Goal: Information Seeking & Learning: Stay updated

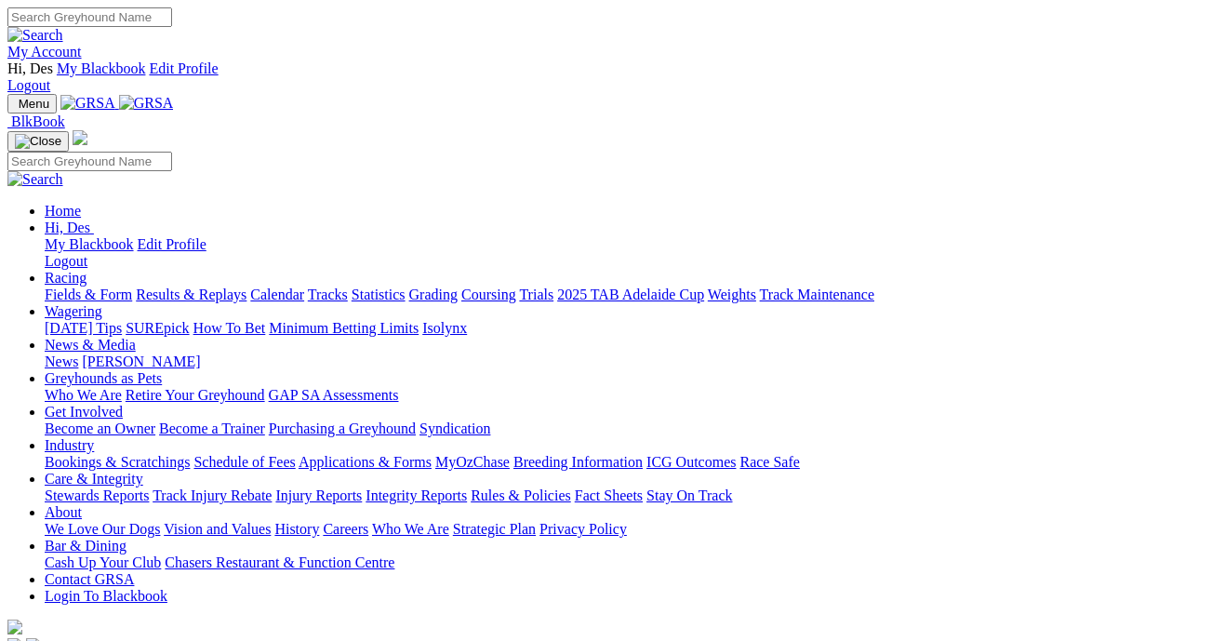
scroll to position [4, 0]
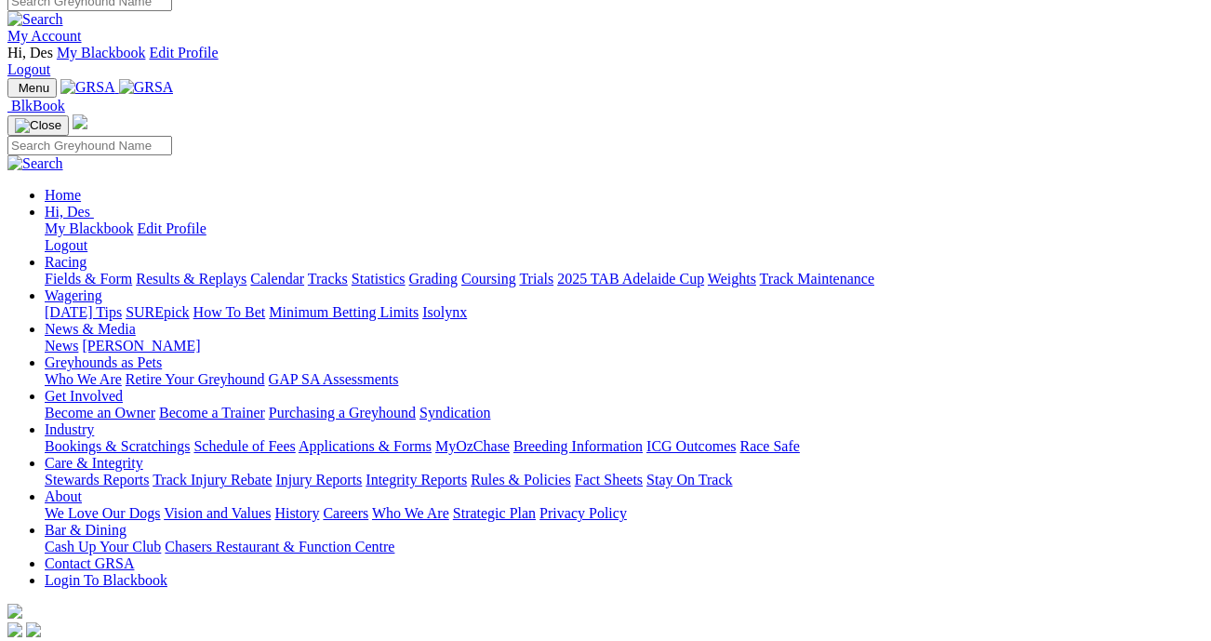
click at [246, 271] on link "Results & Replays" at bounding box center [191, 279] width 111 height 16
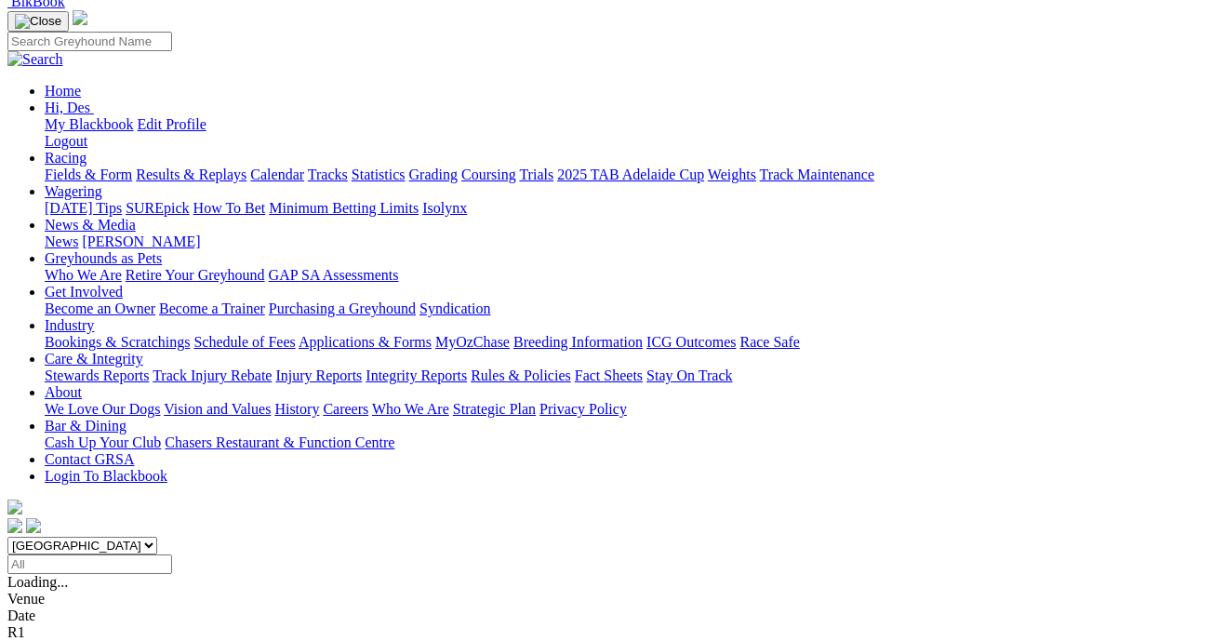
scroll to position [212, 12]
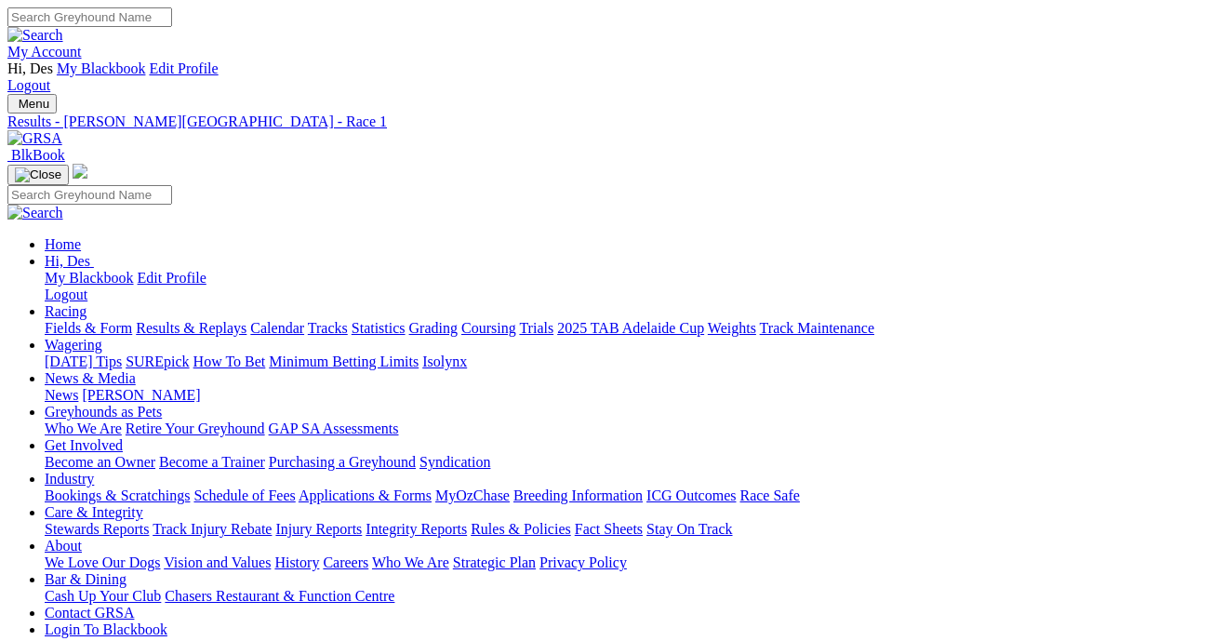
scroll to position [249, 0]
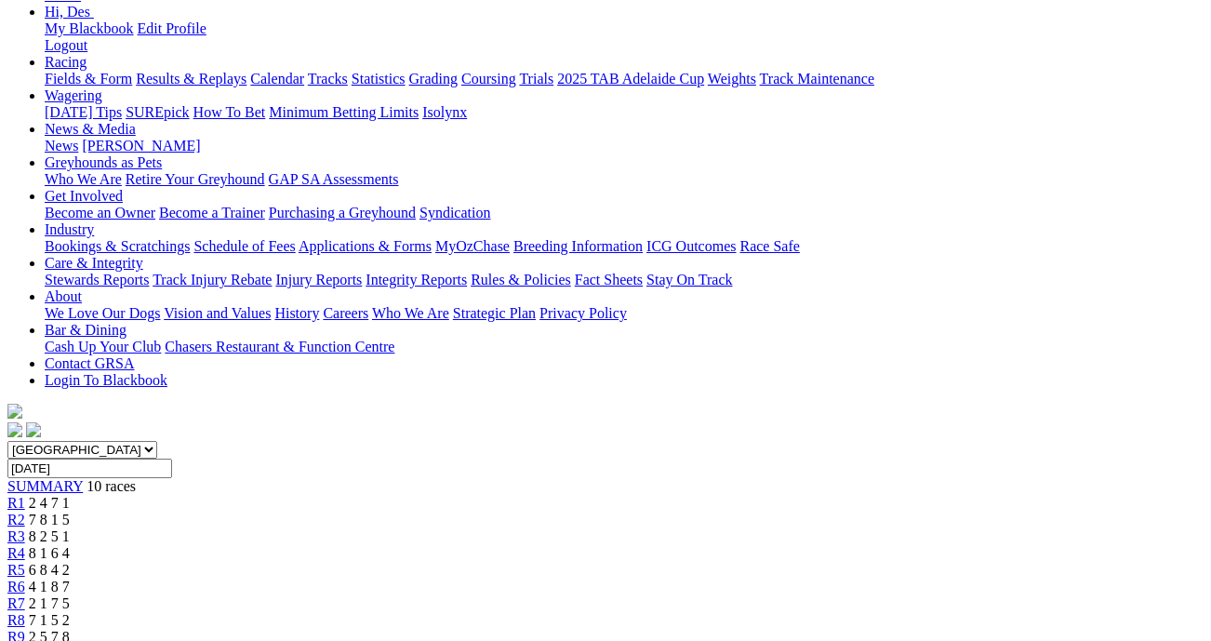
click at [25, 512] on link "R2" at bounding box center [16, 520] width 18 height 16
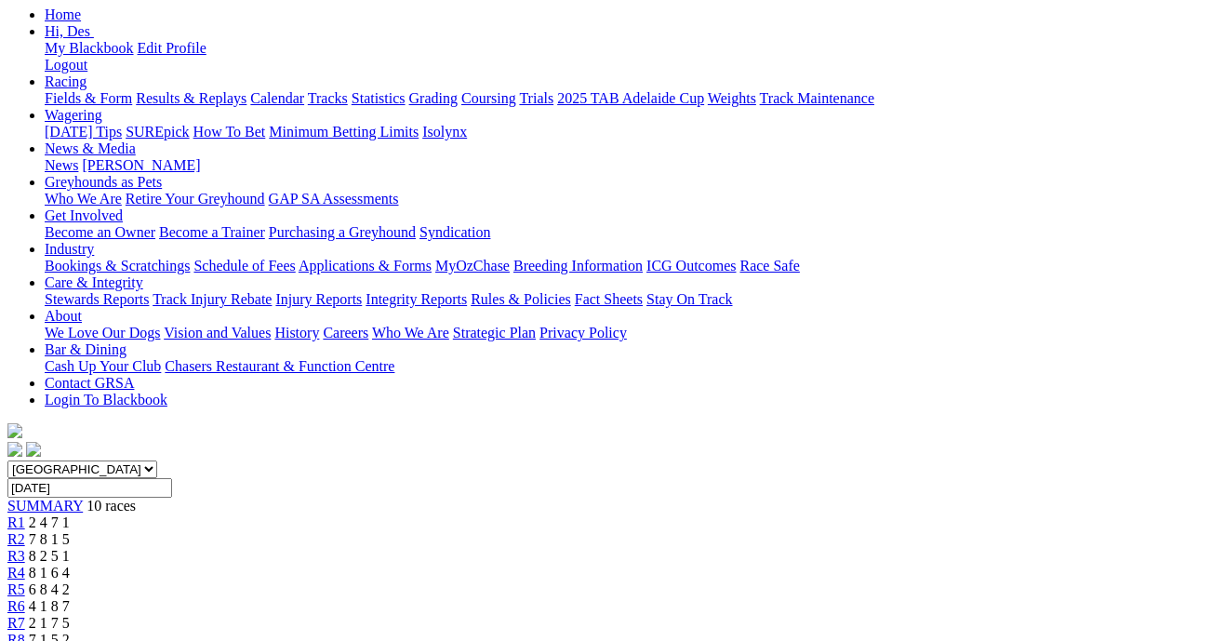
scroll to position [220, 0]
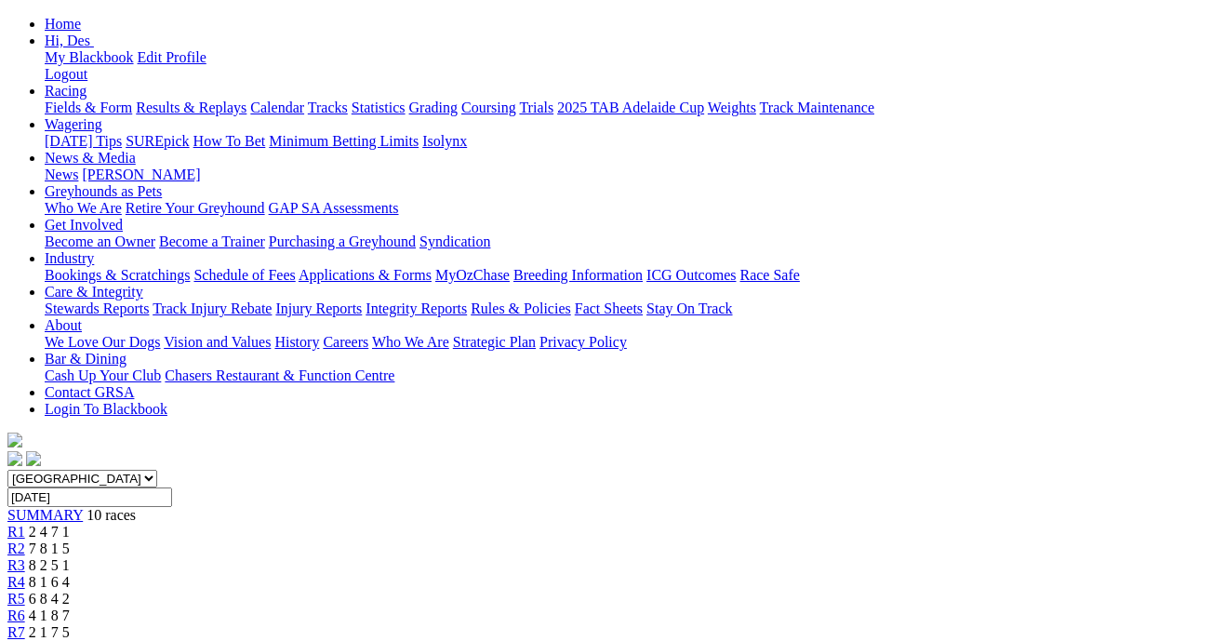
click at [70, 557] on span "8 2 5 1" at bounding box center [49, 565] width 41 height 16
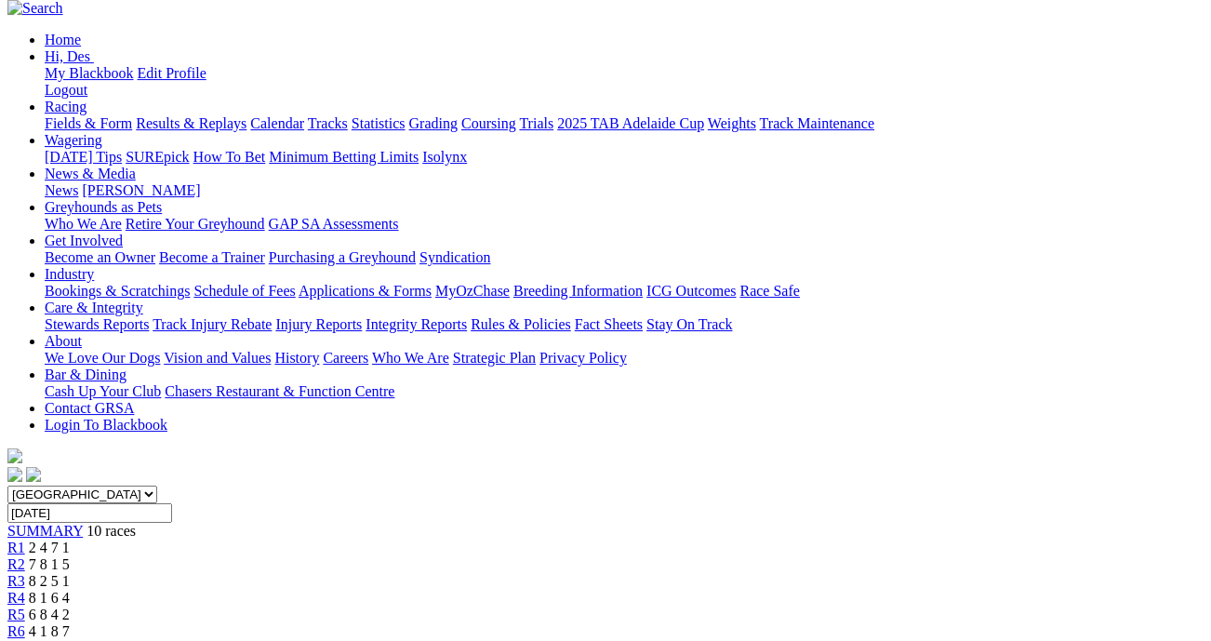
scroll to position [239, 0]
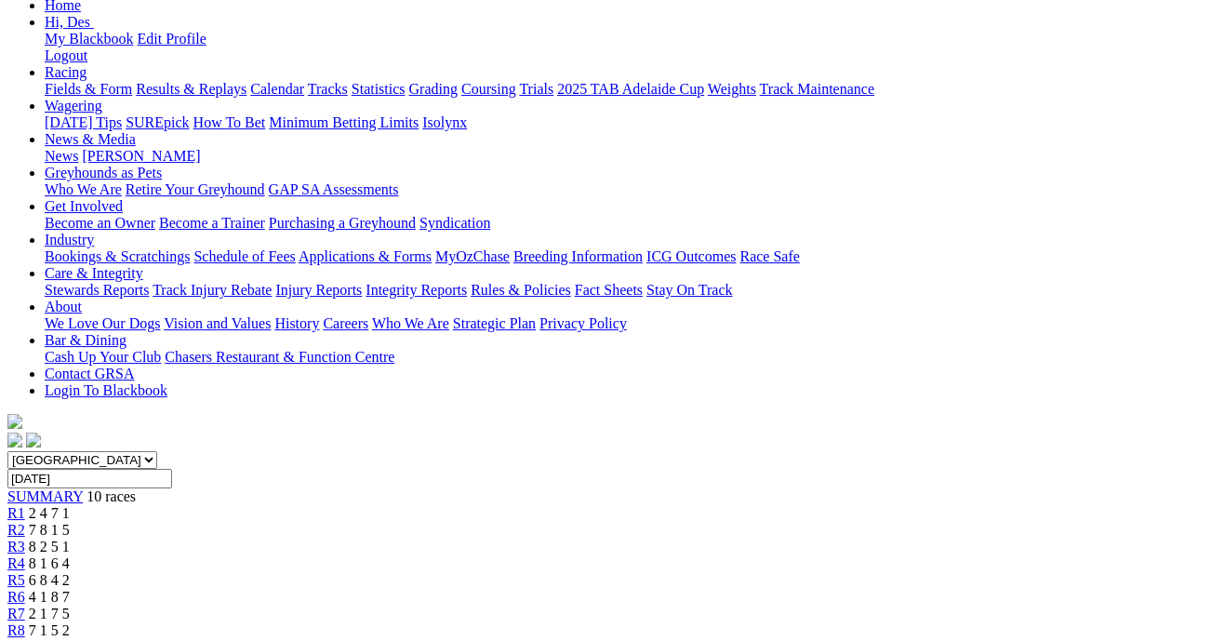
click at [529, 555] on div "R4 8 1 6 4" at bounding box center [605, 563] width 1196 height 17
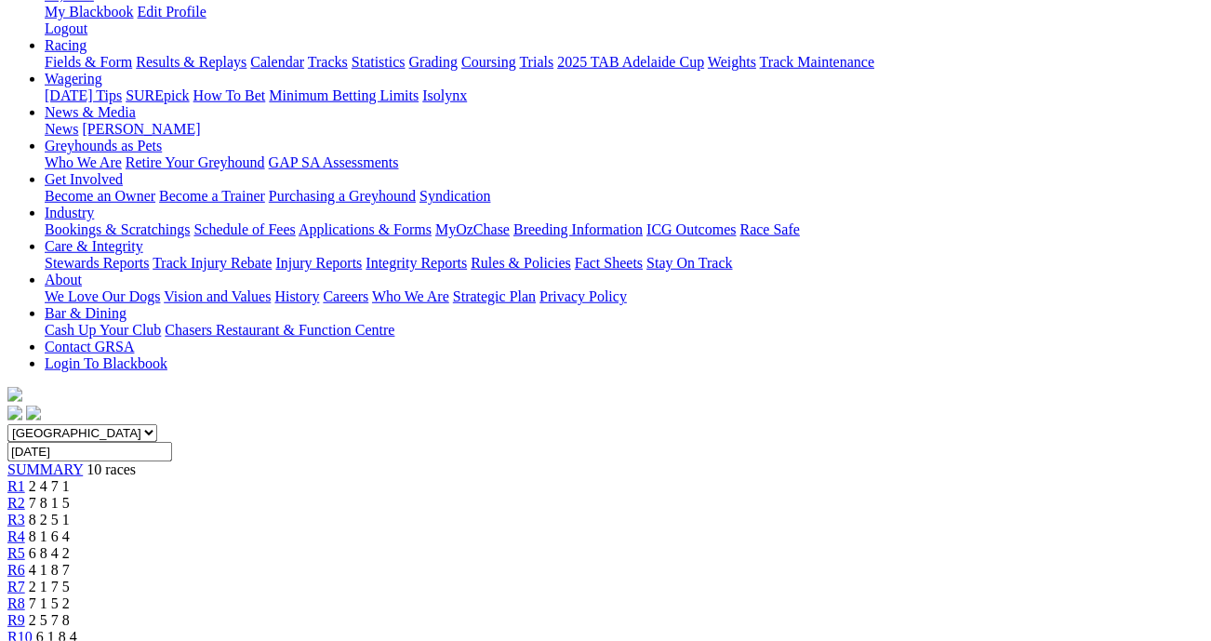
scroll to position [257, 0]
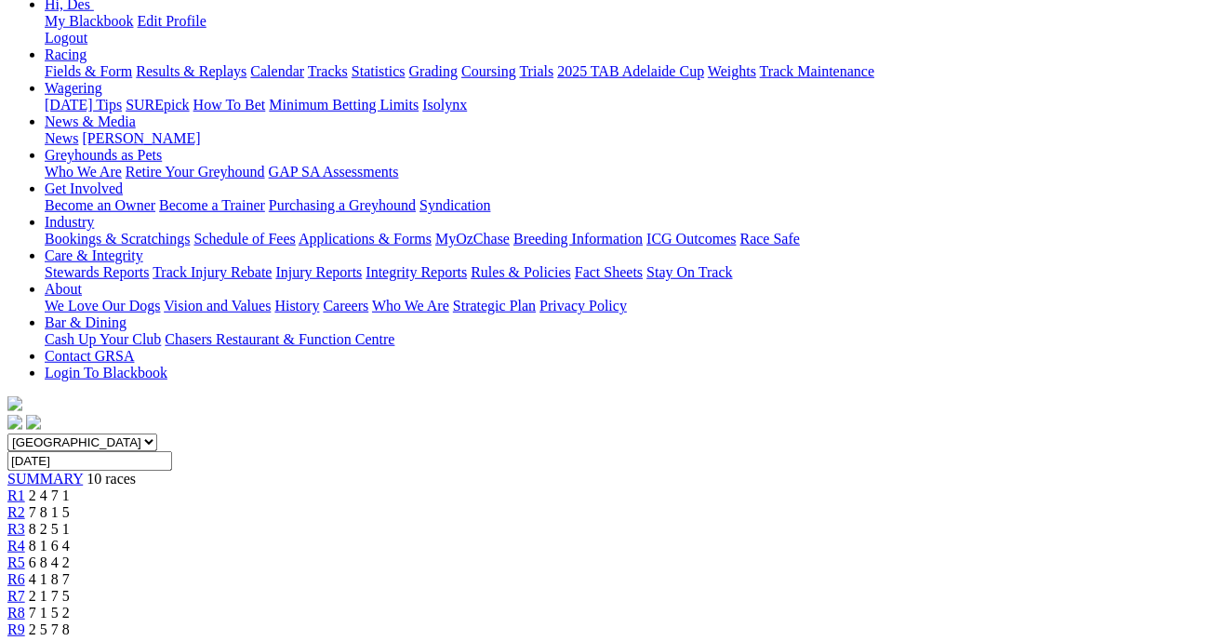
click at [70, 554] on span "6 8 4 2" at bounding box center [49, 562] width 41 height 16
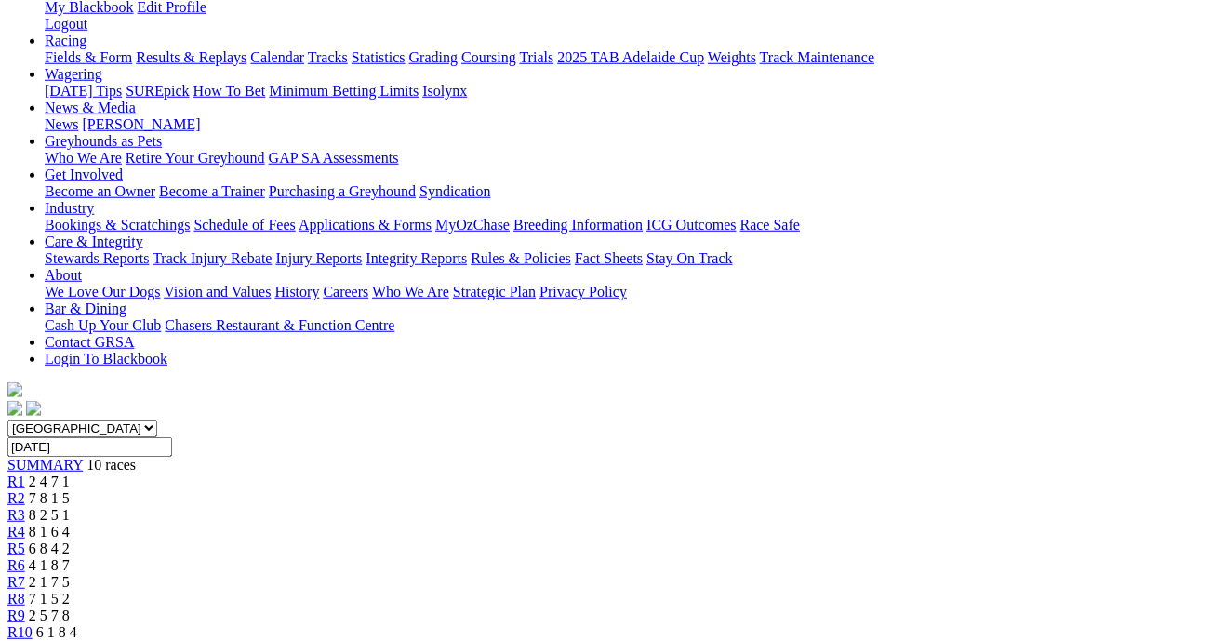
scroll to position [265, 0]
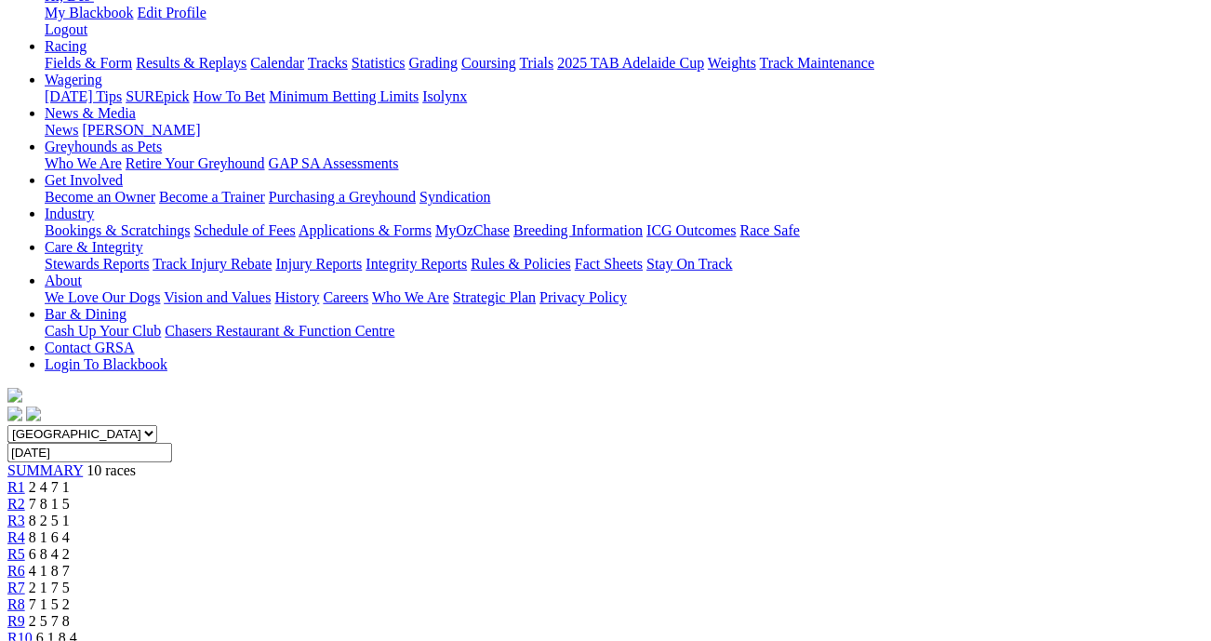
click at [25, 563] on link "R6" at bounding box center [16, 571] width 18 height 16
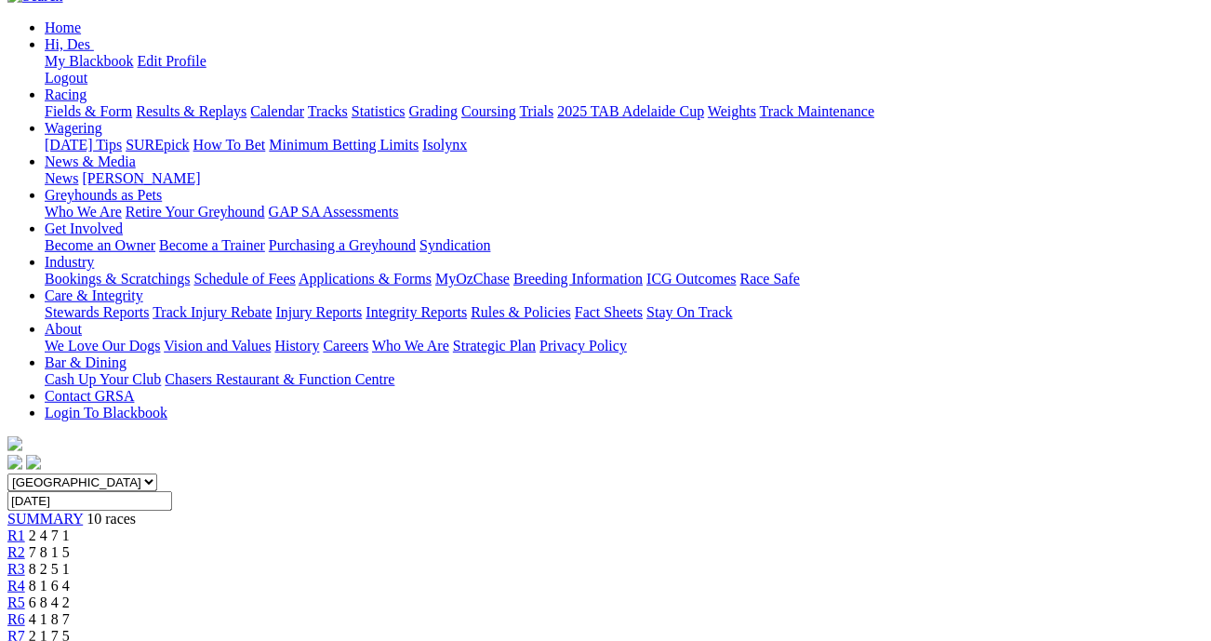
scroll to position [220, 0]
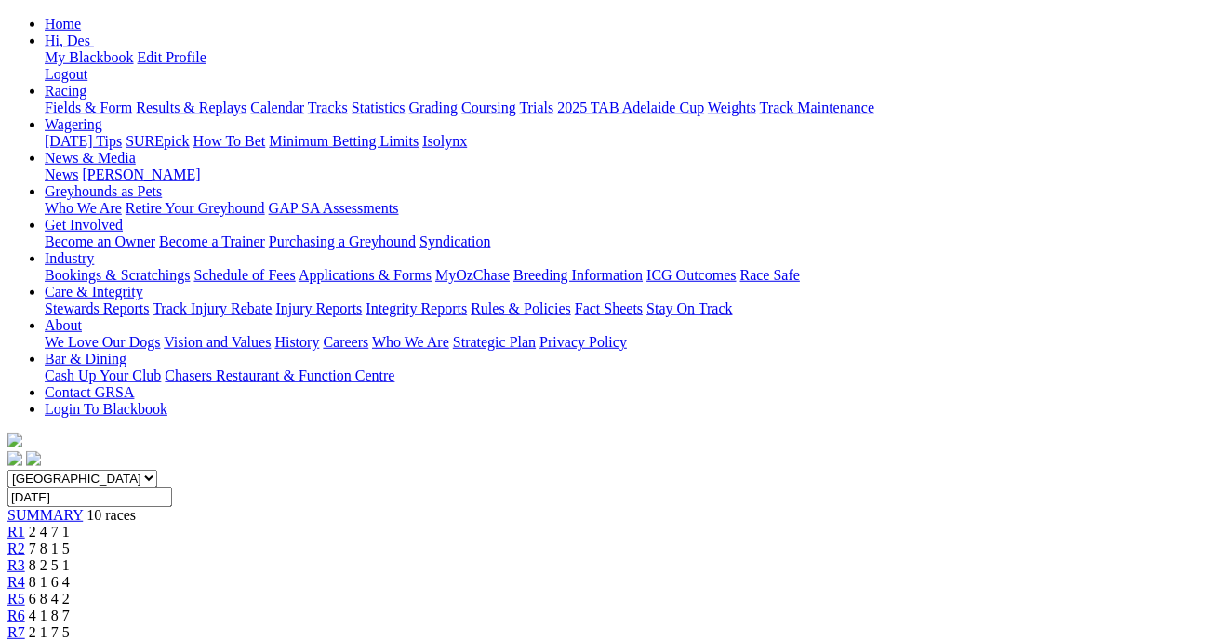
click at [25, 624] on span "R7" at bounding box center [16, 632] width 18 height 16
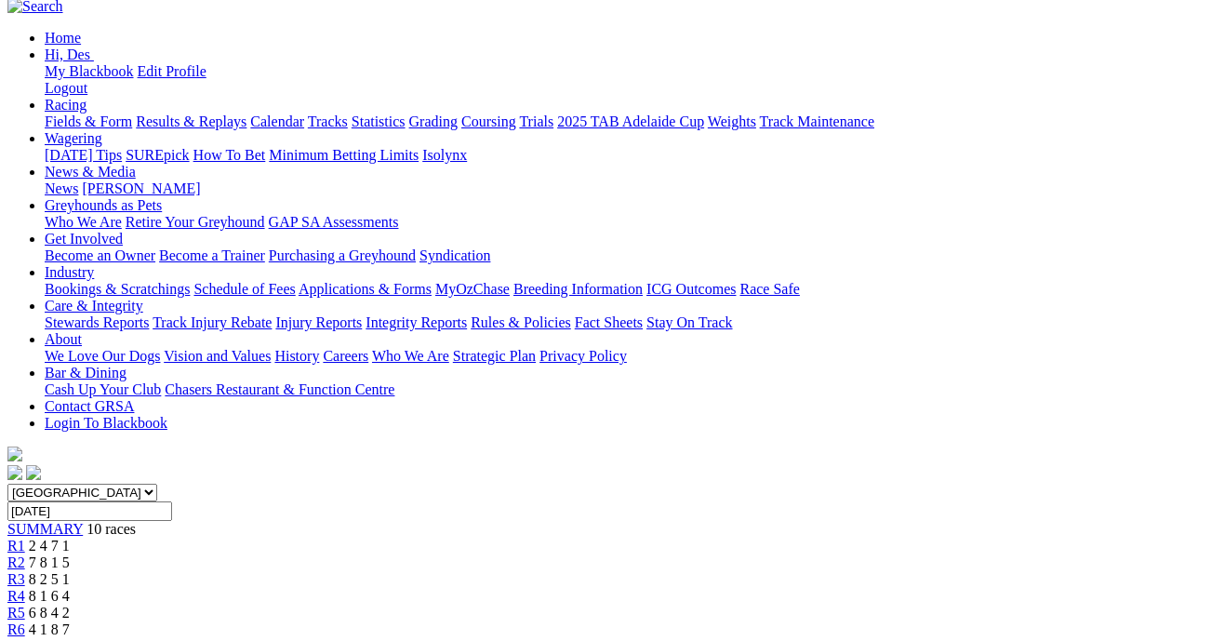
scroll to position [207, 0]
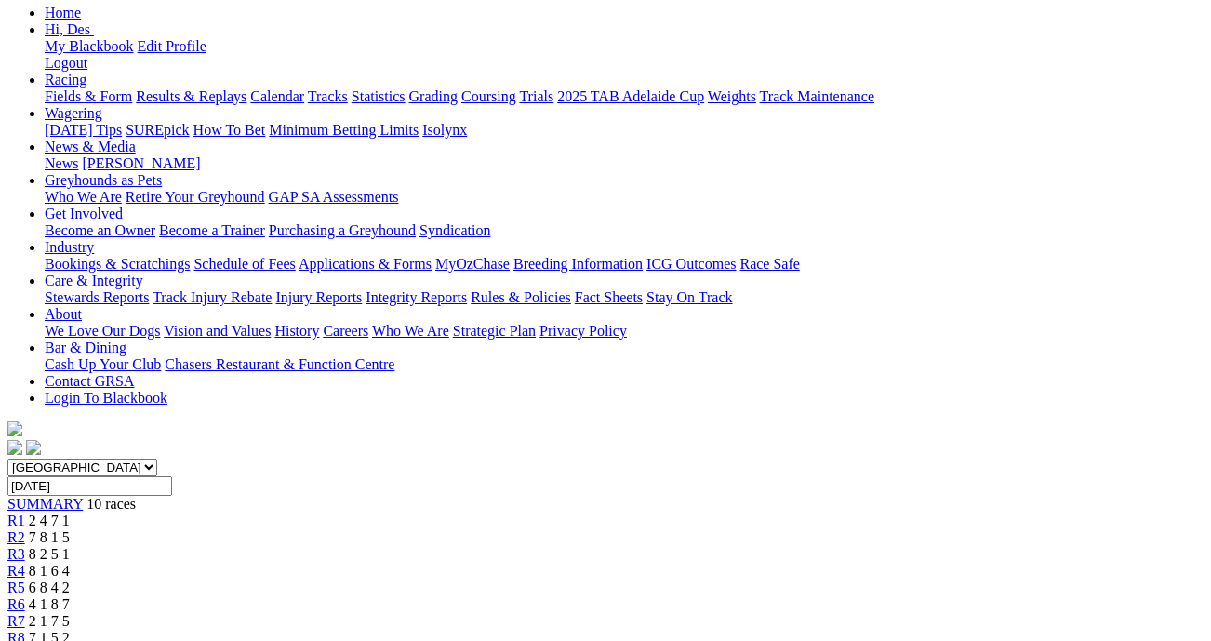
scroll to position [193, 0]
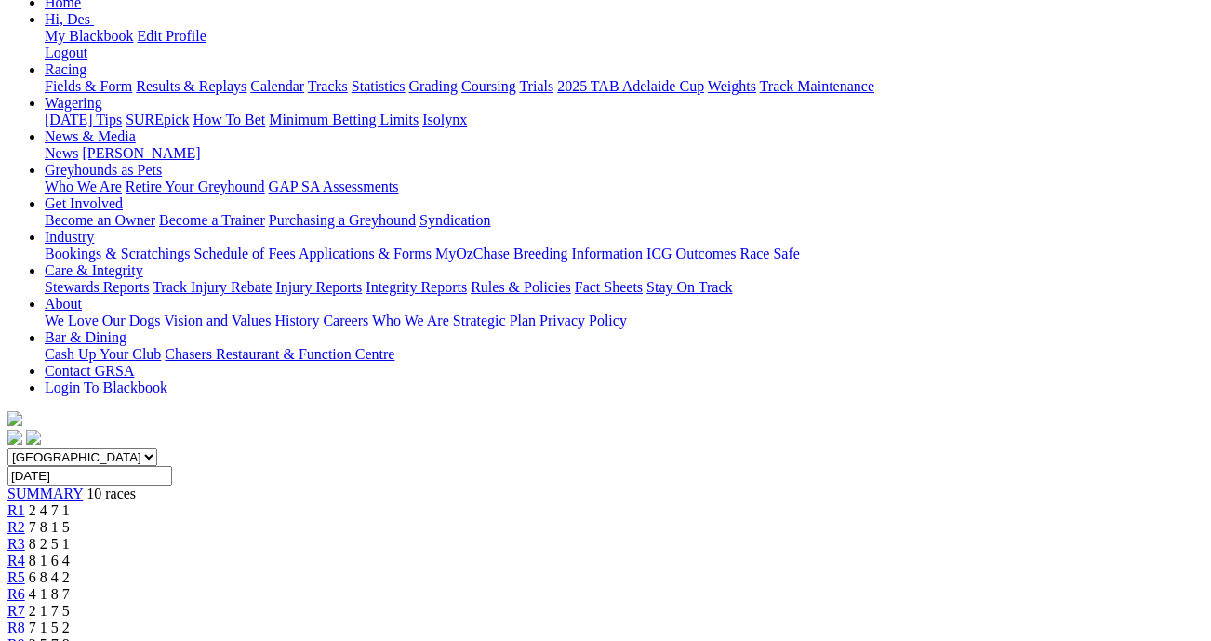
scroll to position [239, 0]
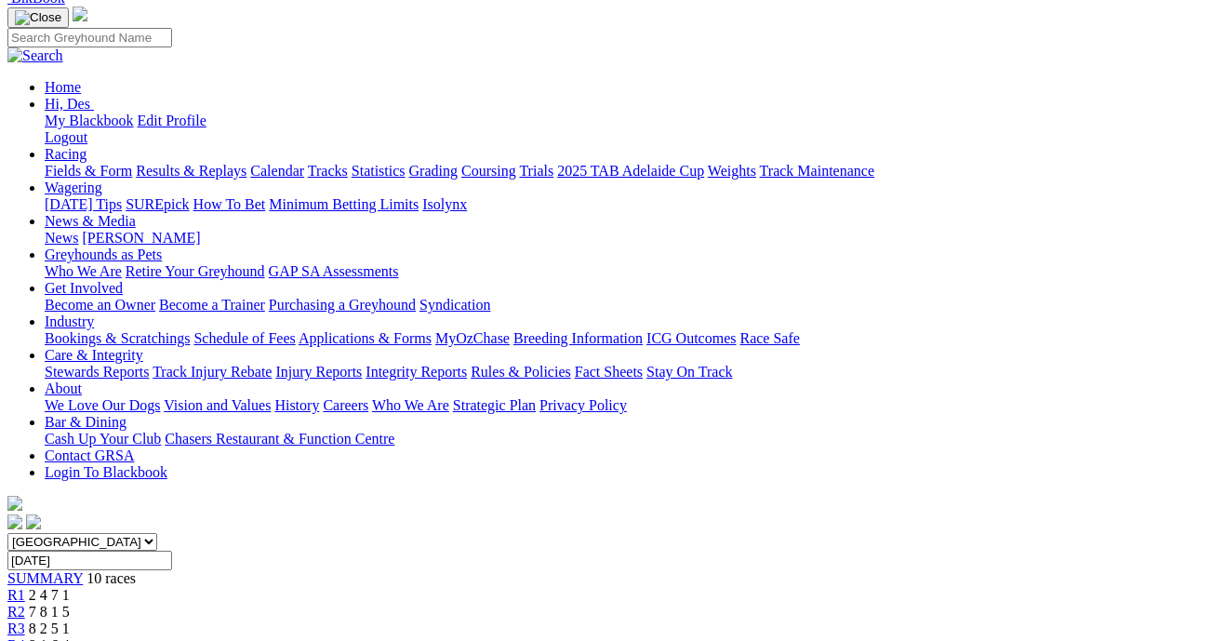
scroll to position [161, 0]
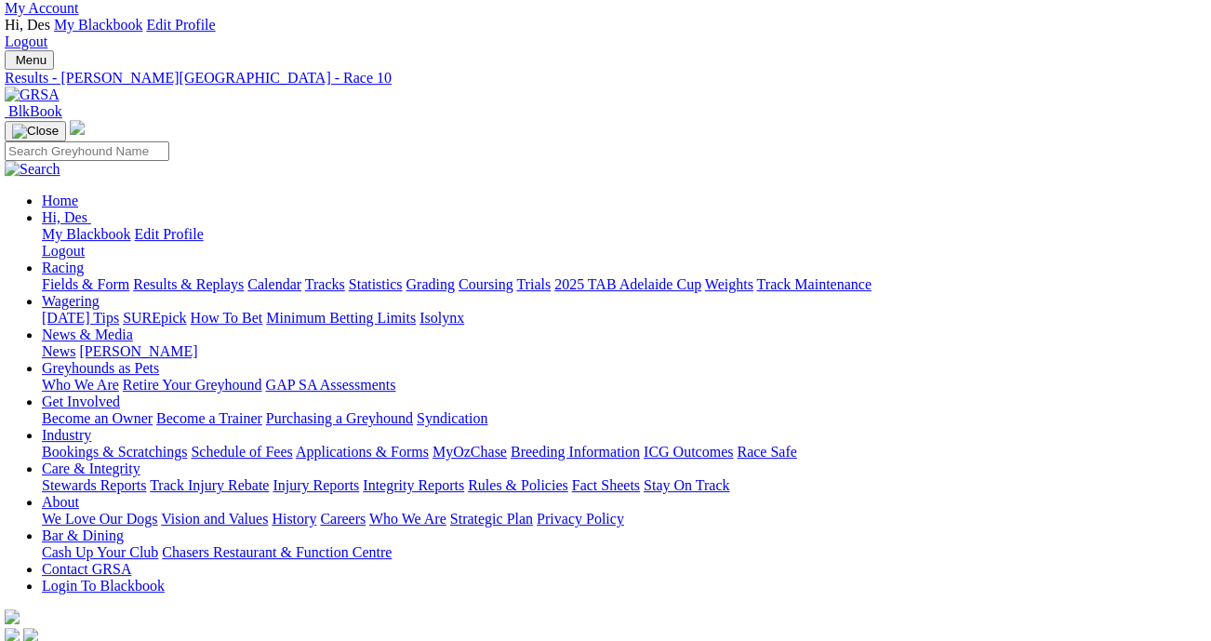
scroll to position [47, 3]
click at [60, 87] on img at bounding box center [32, 95] width 55 height 17
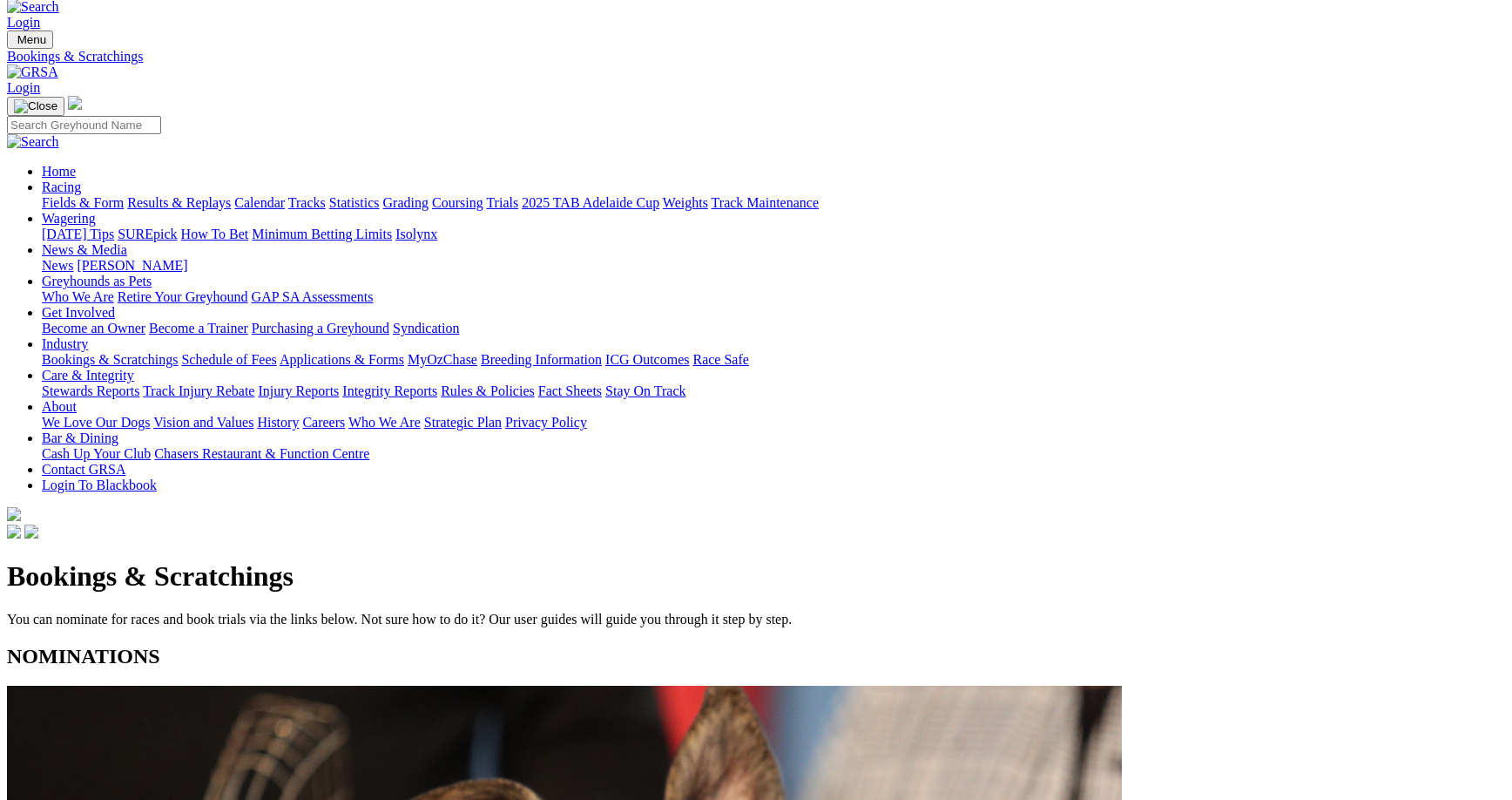
scroll to position [29, 0]
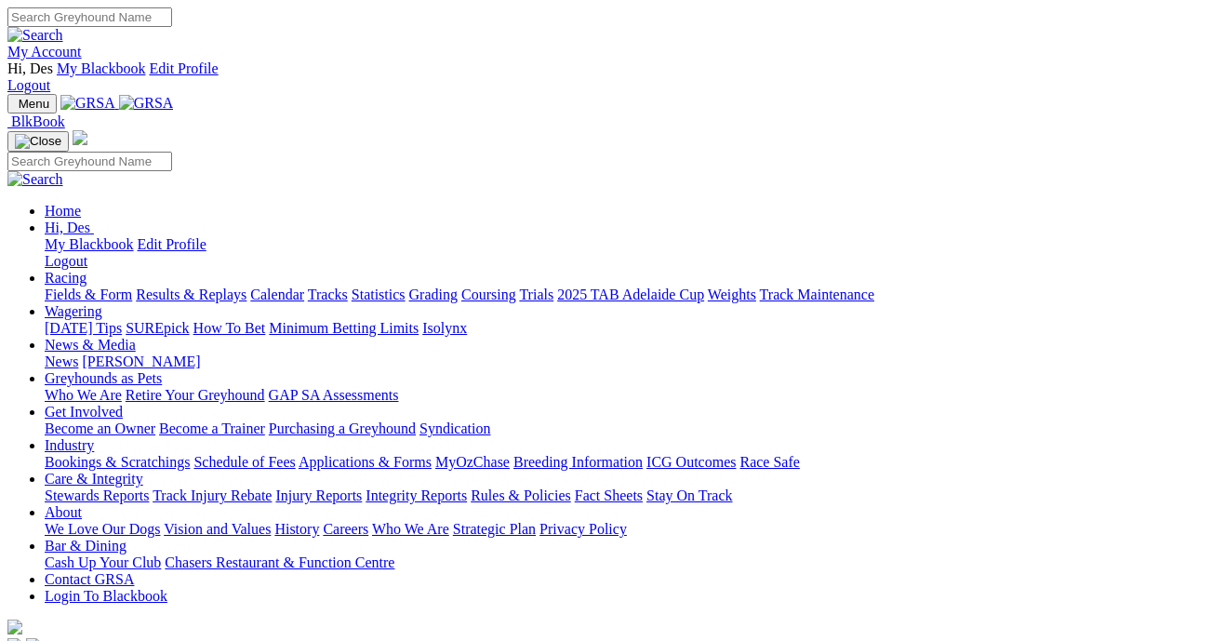
scroll to position [5, 0]
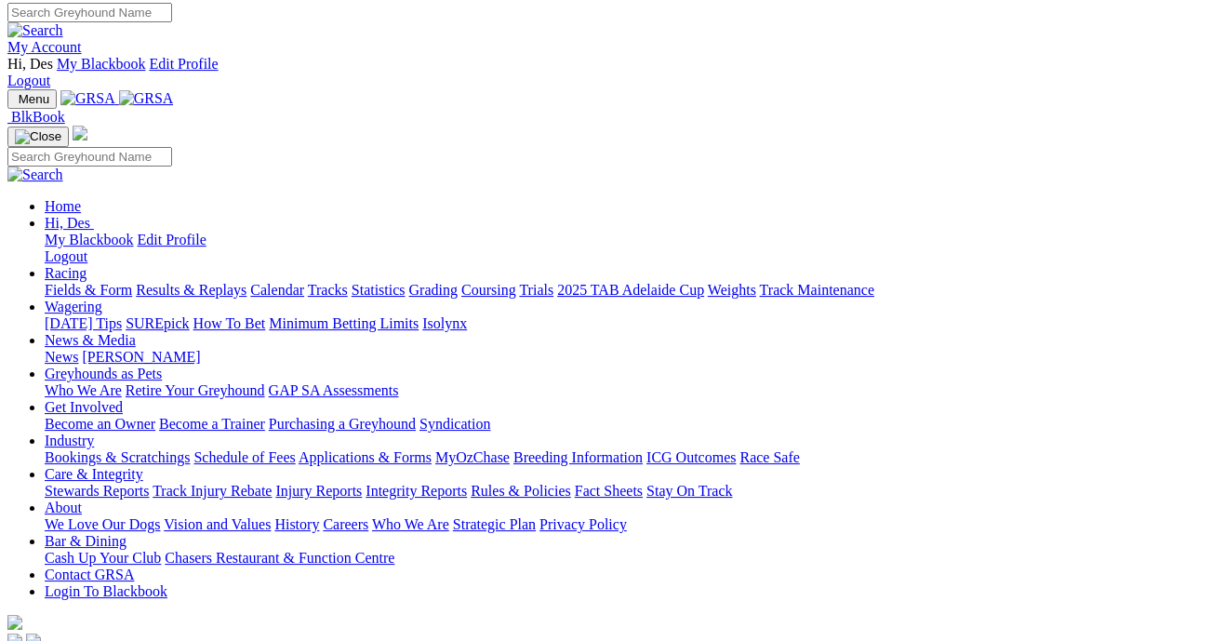
click at [96, 282] on link "Fields & Form" at bounding box center [88, 290] width 87 height 16
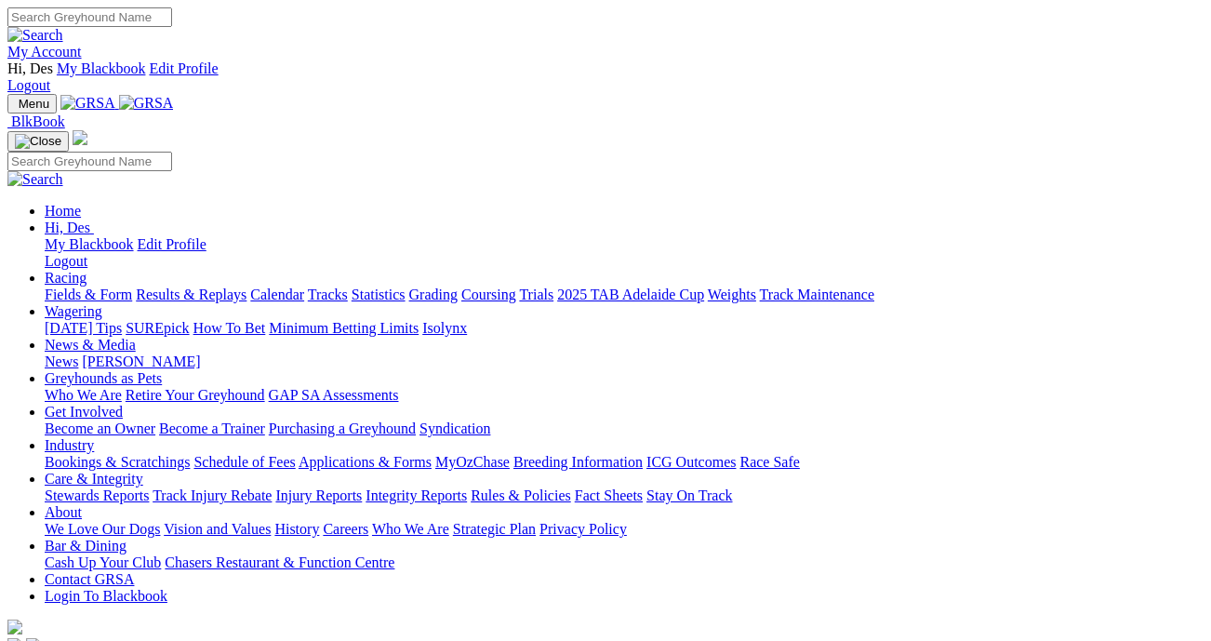
scroll to position [1, 0]
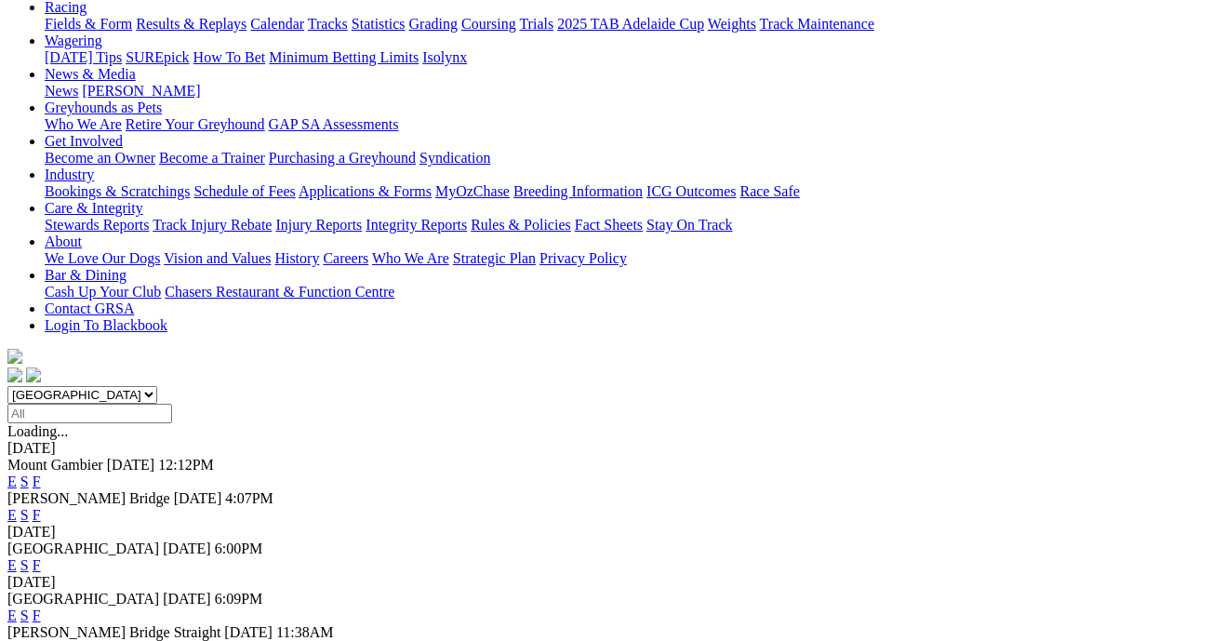
scroll to position [305, 0]
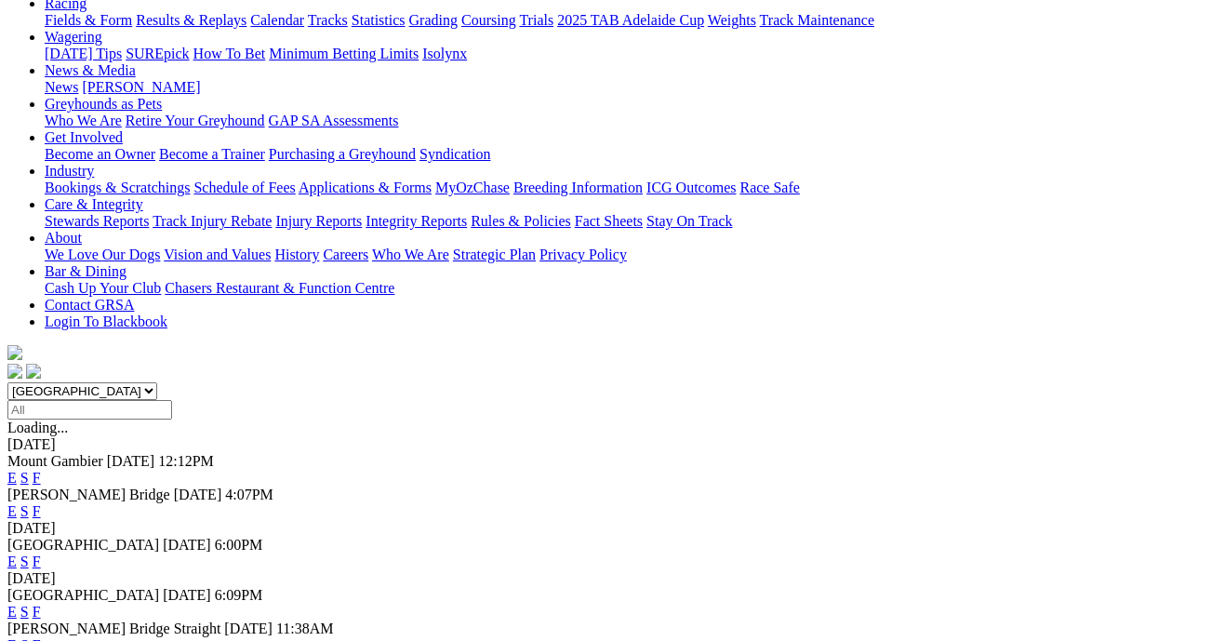
click at [41, 604] on link "F" at bounding box center [37, 612] width 8 height 16
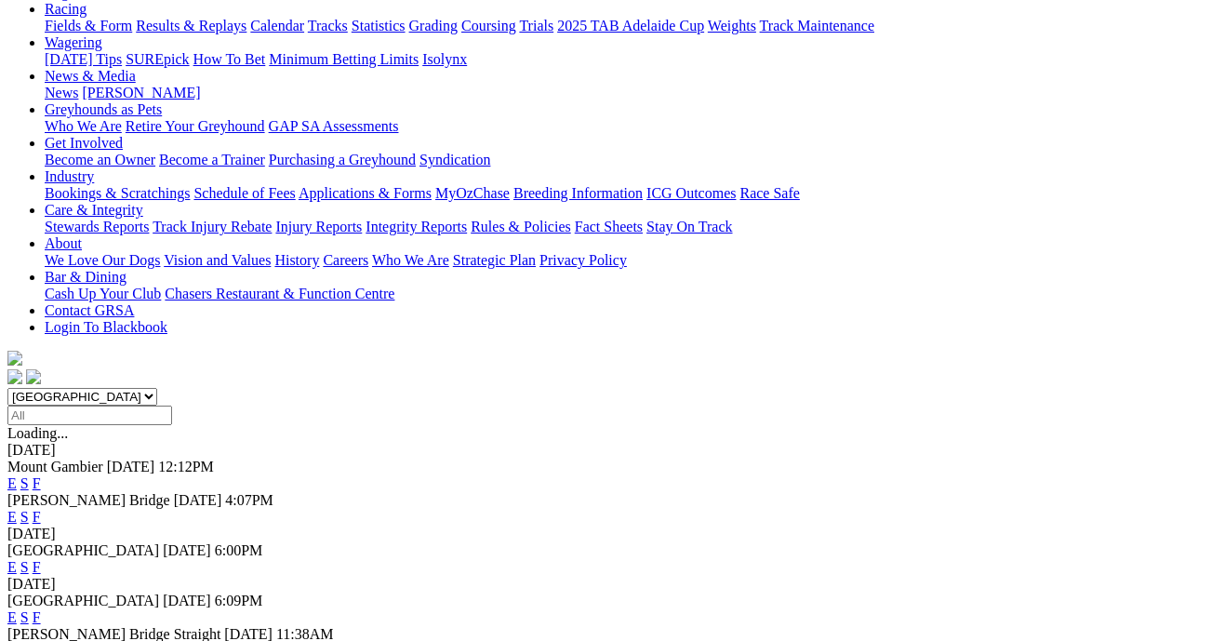
scroll to position [300, 0]
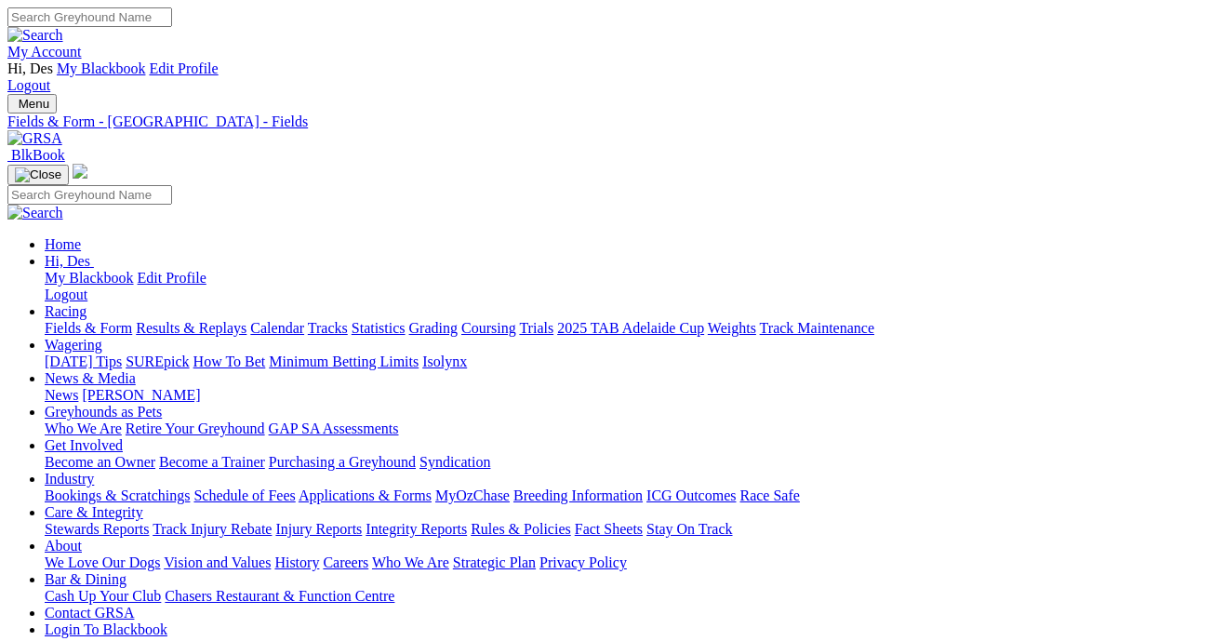
click at [94, 320] on link "Fields & Form" at bounding box center [88, 328] width 87 height 16
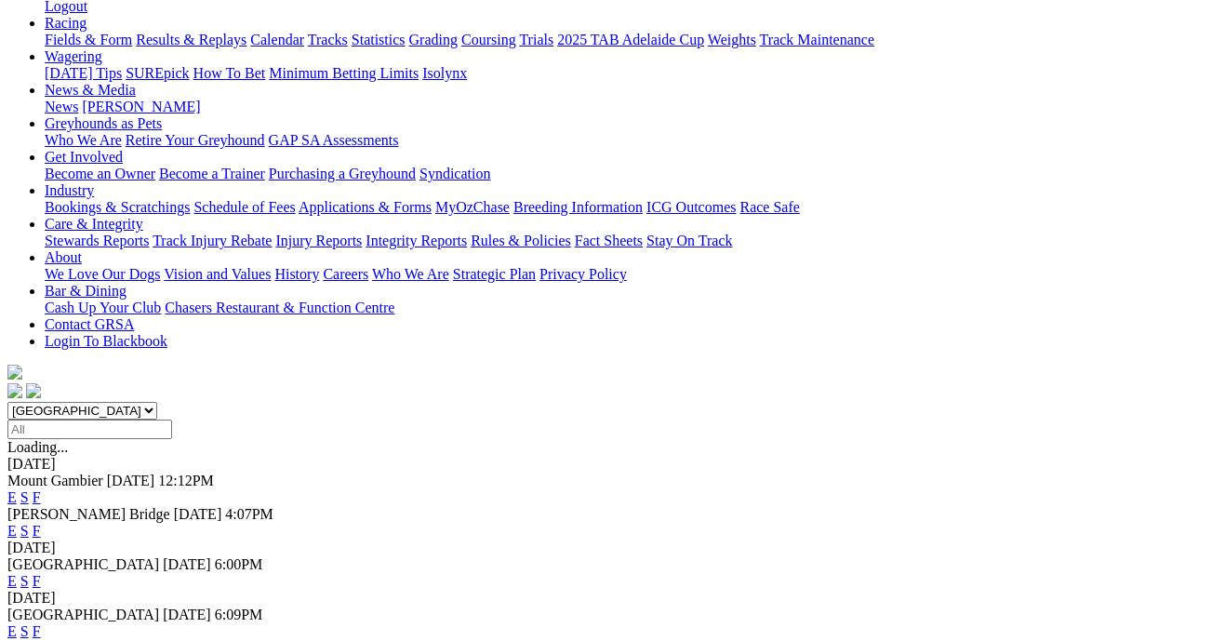
scroll to position [454, 0]
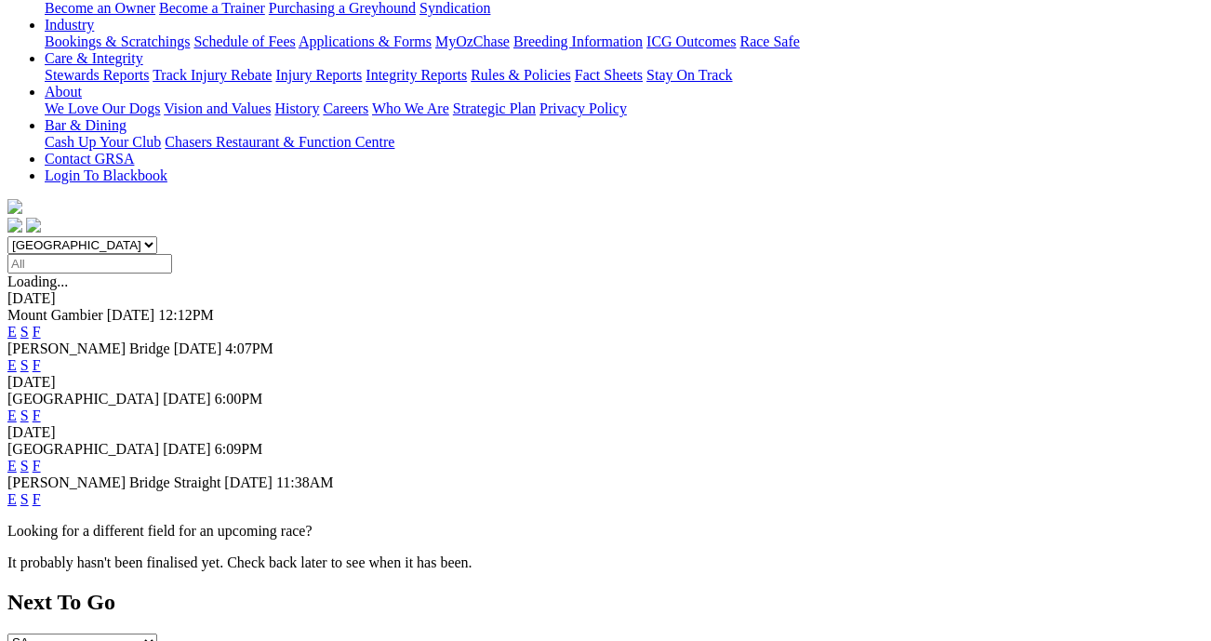
click at [17, 458] on link "E" at bounding box center [11, 466] width 9 height 16
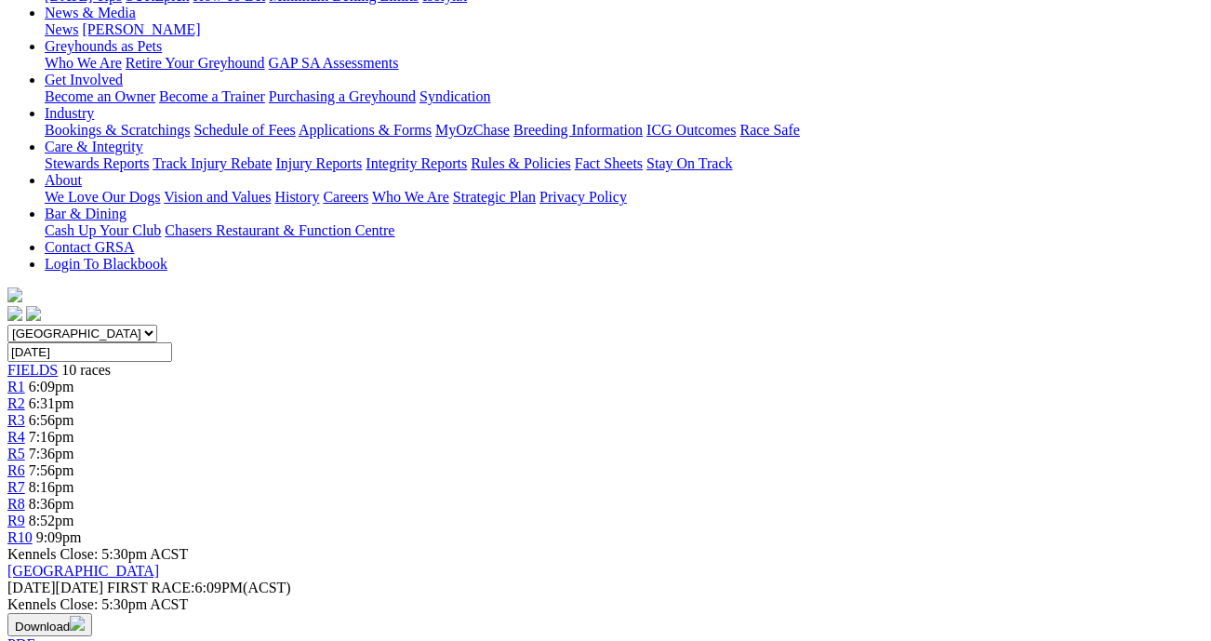
scroll to position [0, 2]
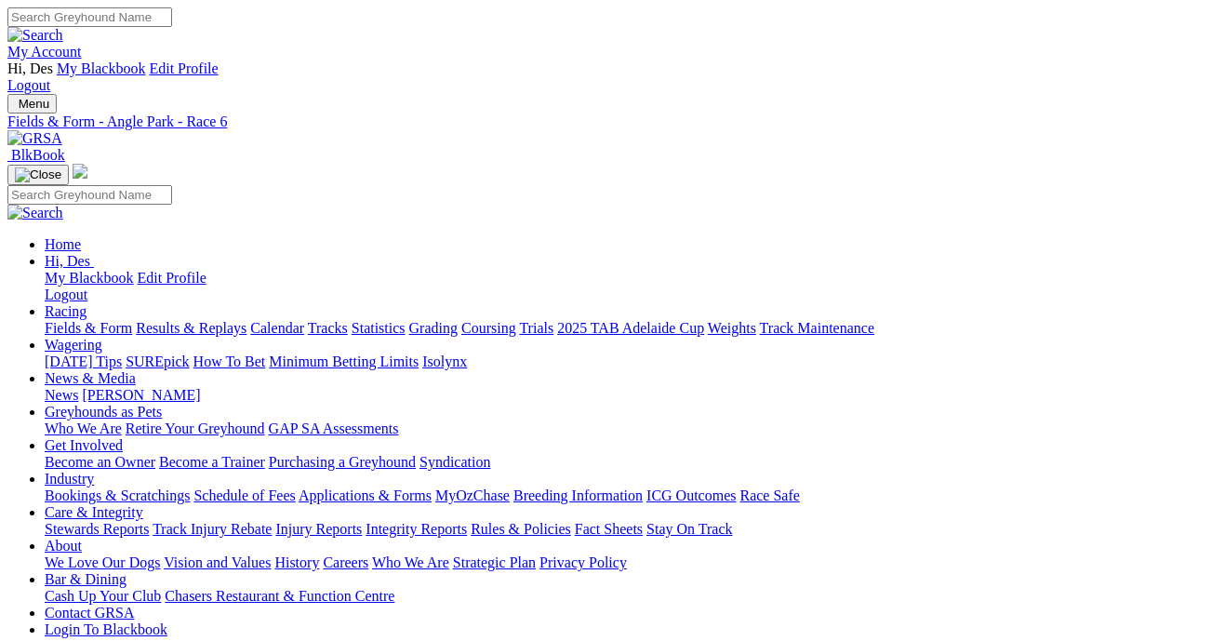
click at [215, 320] on link "Results & Replays" at bounding box center [191, 328] width 111 height 16
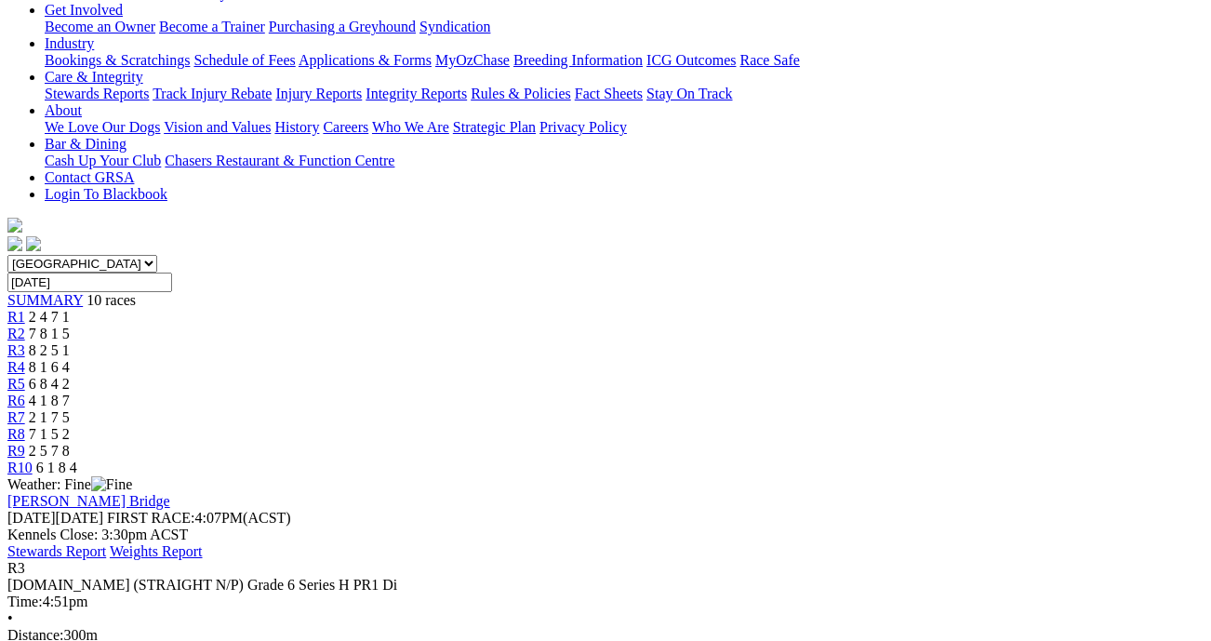
scroll to position [420, 0]
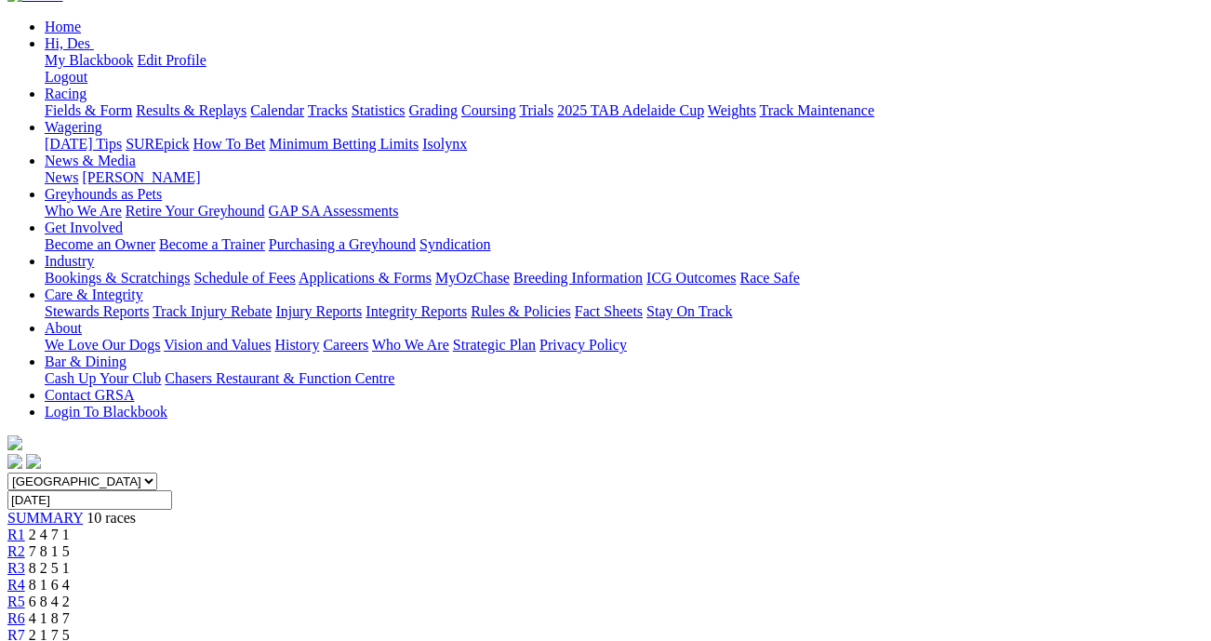
scroll to position [205, 0]
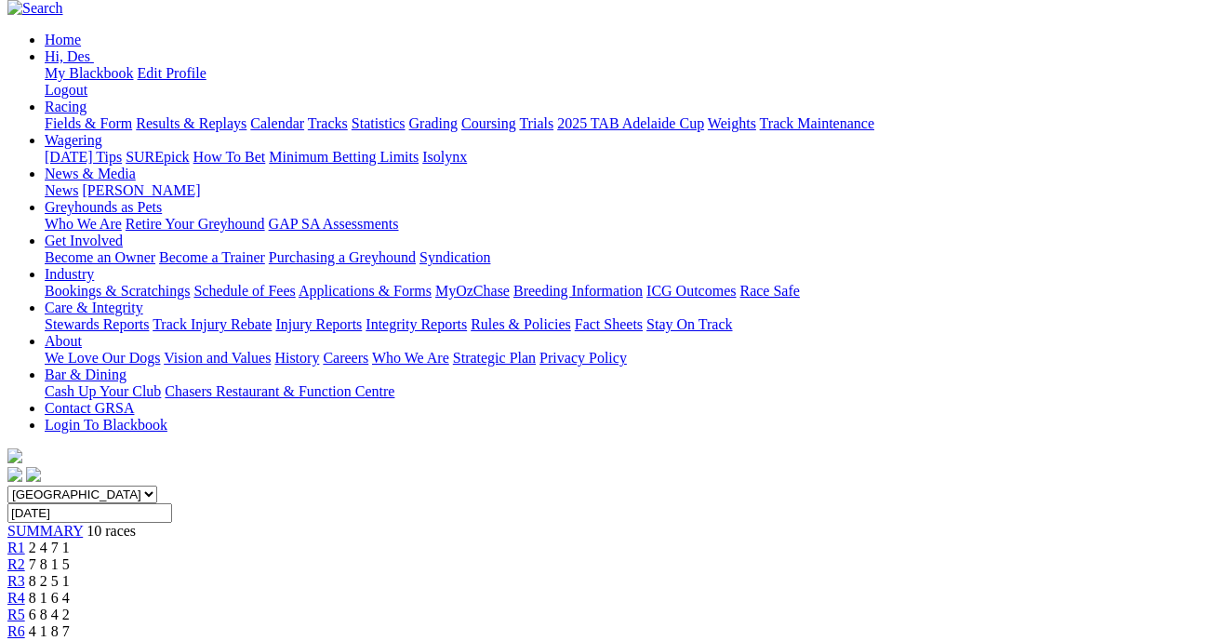
click at [324, 556] on div "R2 7 8 1 5" at bounding box center [605, 564] width 1196 height 17
